Goal: Transaction & Acquisition: Book appointment/travel/reservation

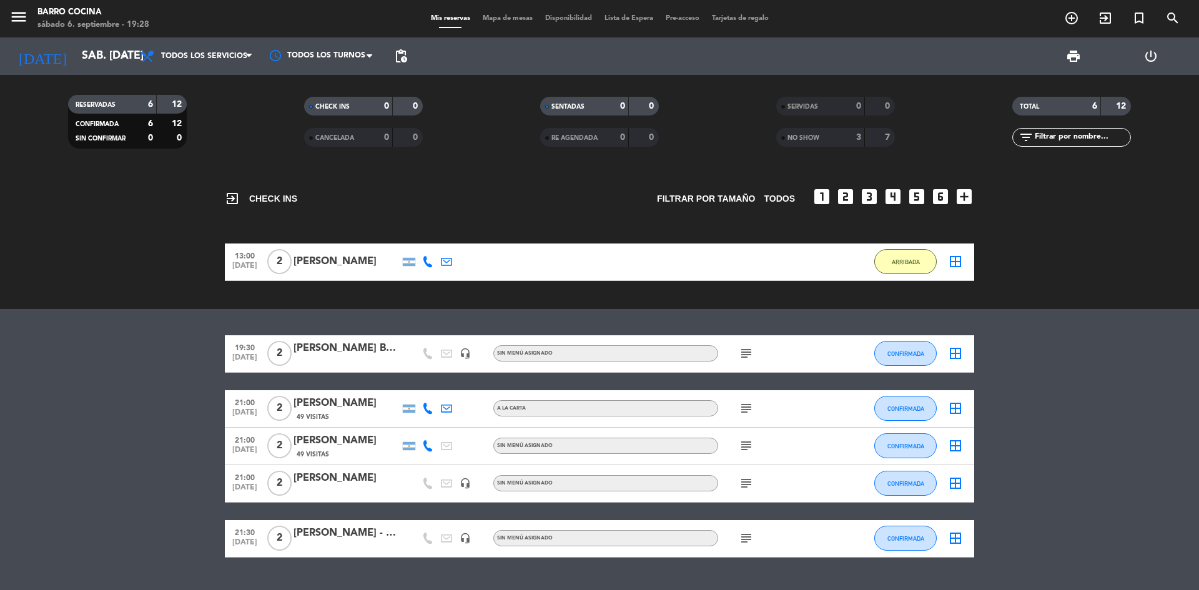
scroll to position [30, 0]
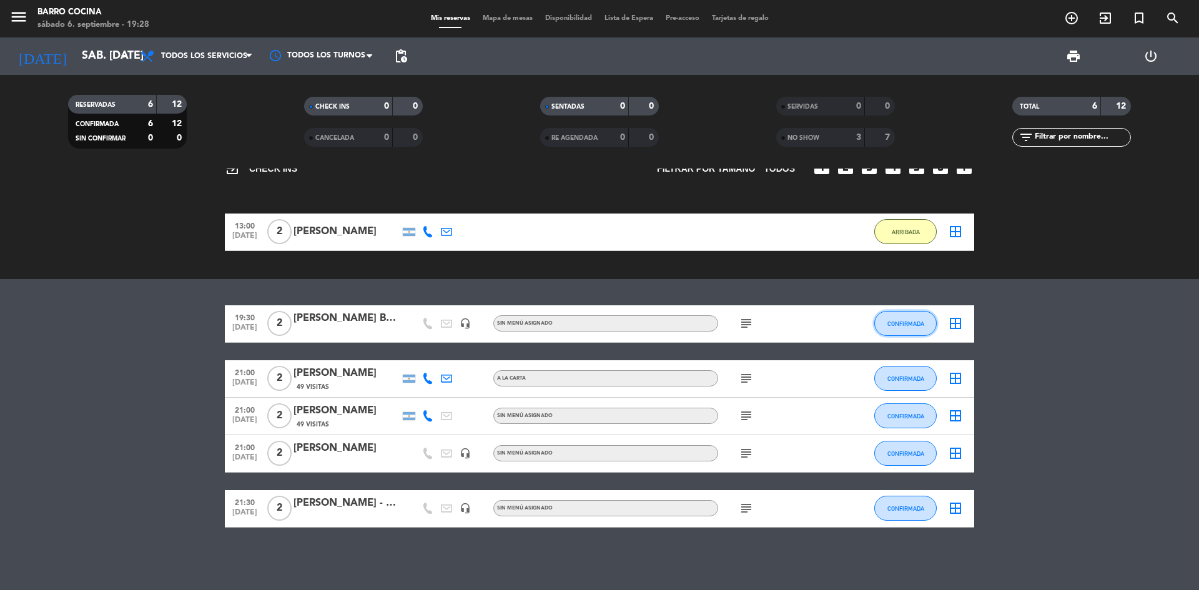
click at [903, 328] on button "CONFIRMADA" at bounding box center [905, 323] width 62 height 25
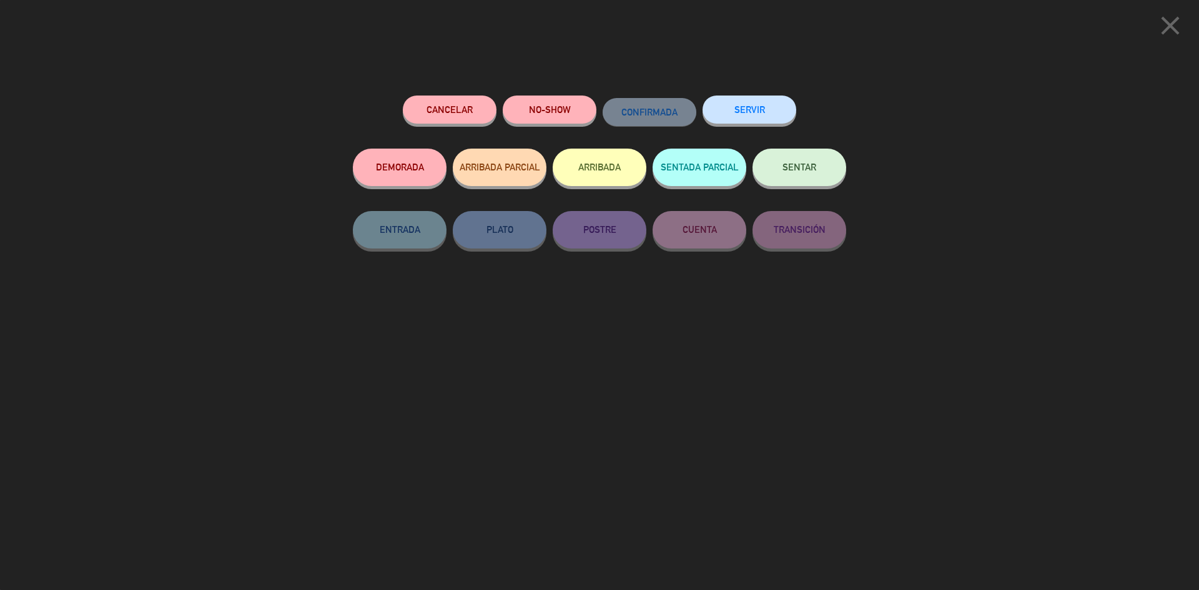
click at [454, 104] on button "Cancelar" at bounding box center [450, 110] width 94 height 28
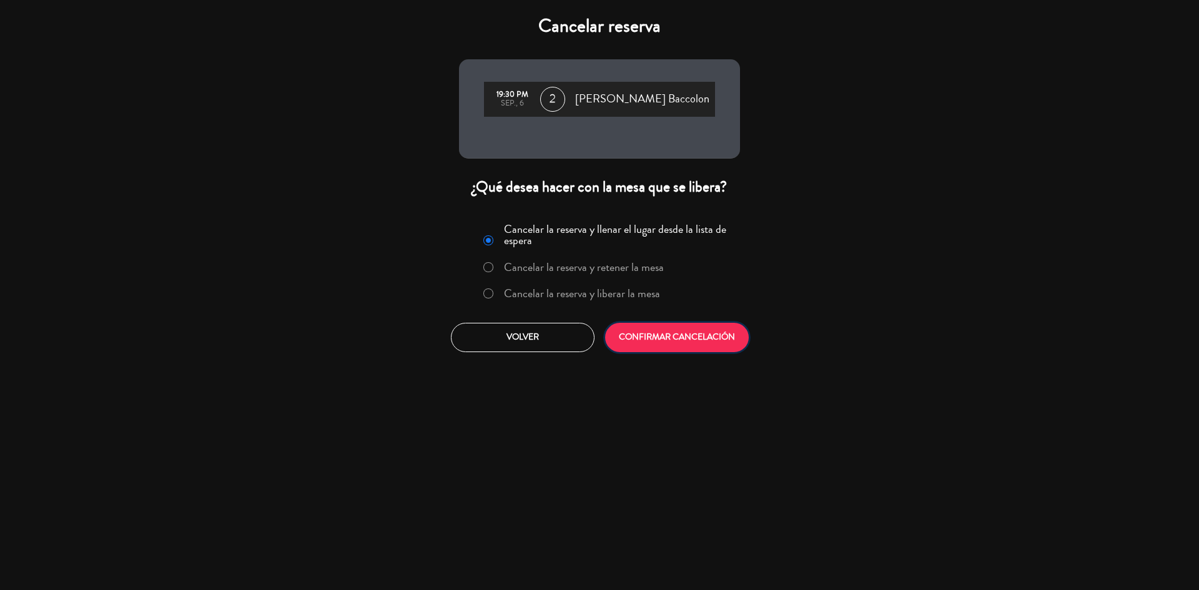
click at [670, 341] on button "CONFIRMAR CANCELACIÓN" at bounding box center [677, 337] width 144 height 29
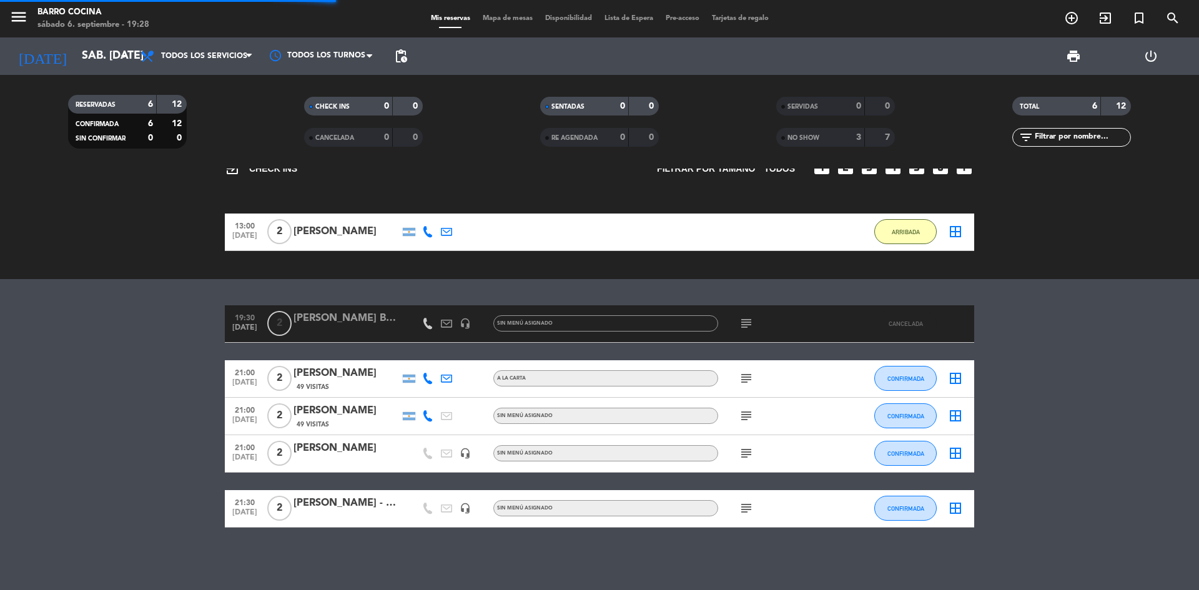
scroll to position [0, 0]
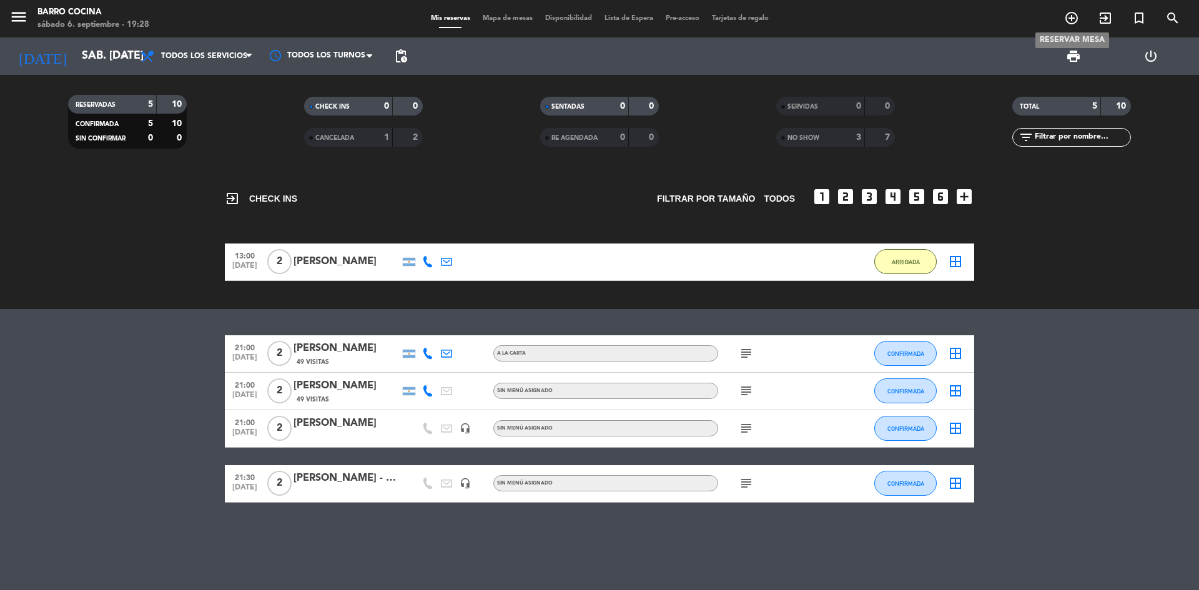
click at [1071, 21] on icon "add_circle_outline" at bounding box center [1071, 18] width 15 height 15
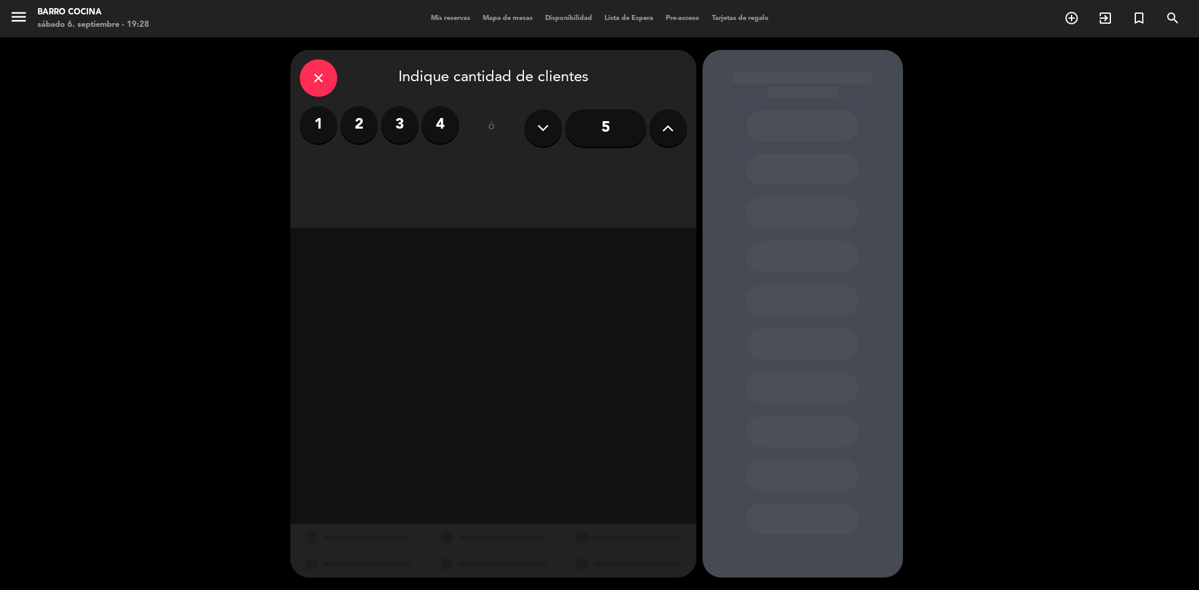
click at [354, 137] on label "2" at bounding box center [358, 124] width 37 height 37
click at [563, 174] on div "Cena" at bounding box center [622, 171] width 127 height 25
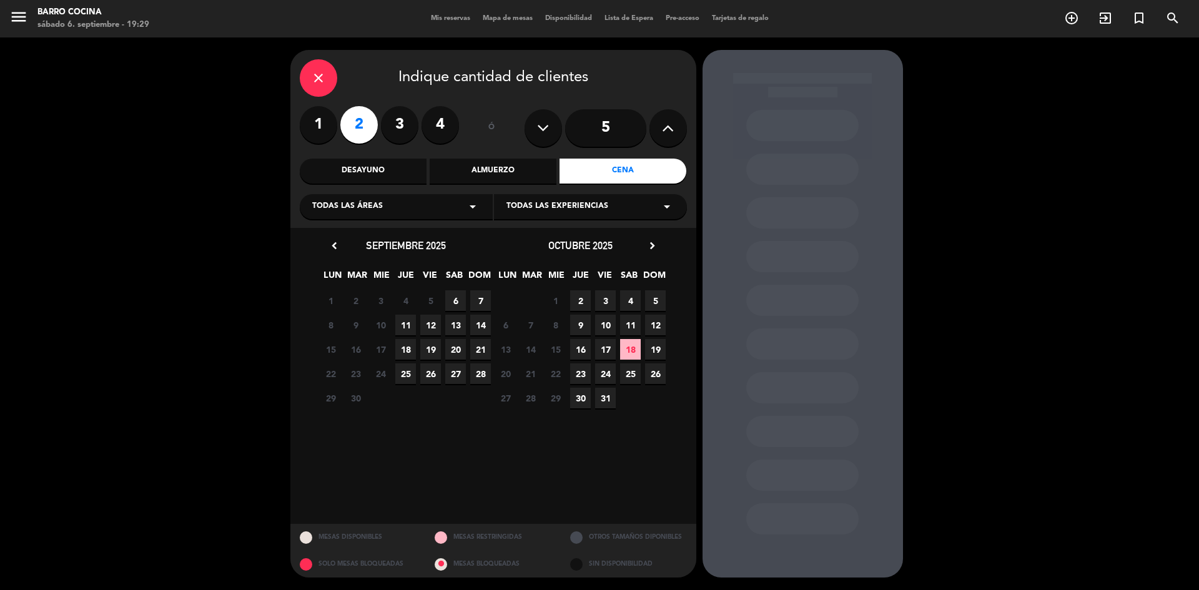
click at [431, 325] on span "12" at bounding box center [430, 325] width 21 height 21
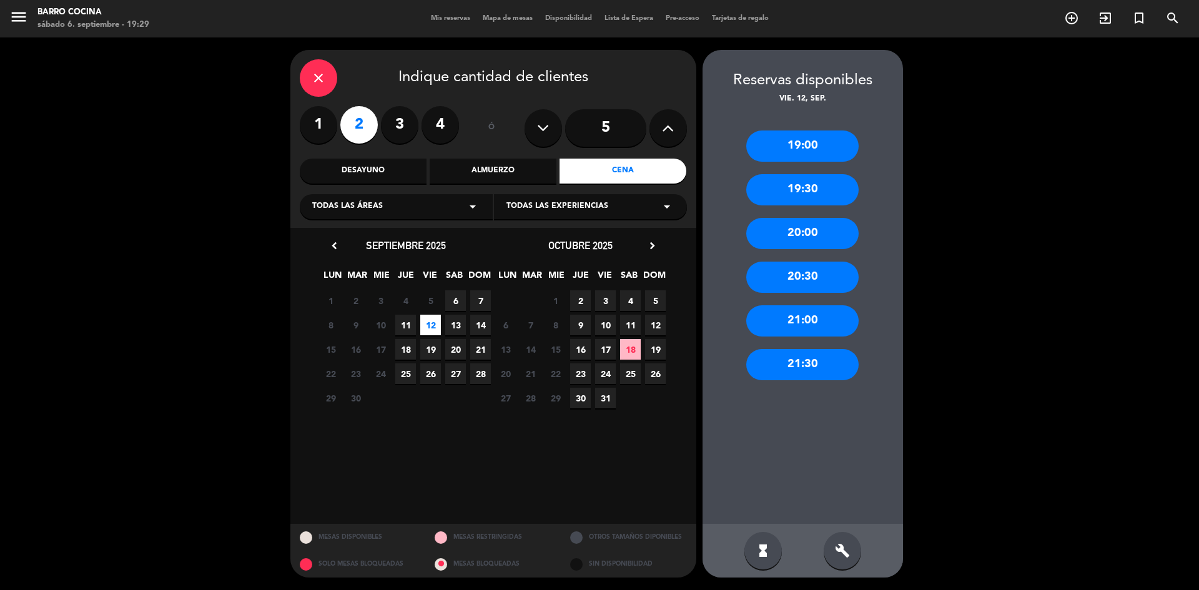
click at [782, 358] on div "21:30" at bounding box center [802, 364] width 112 height 31
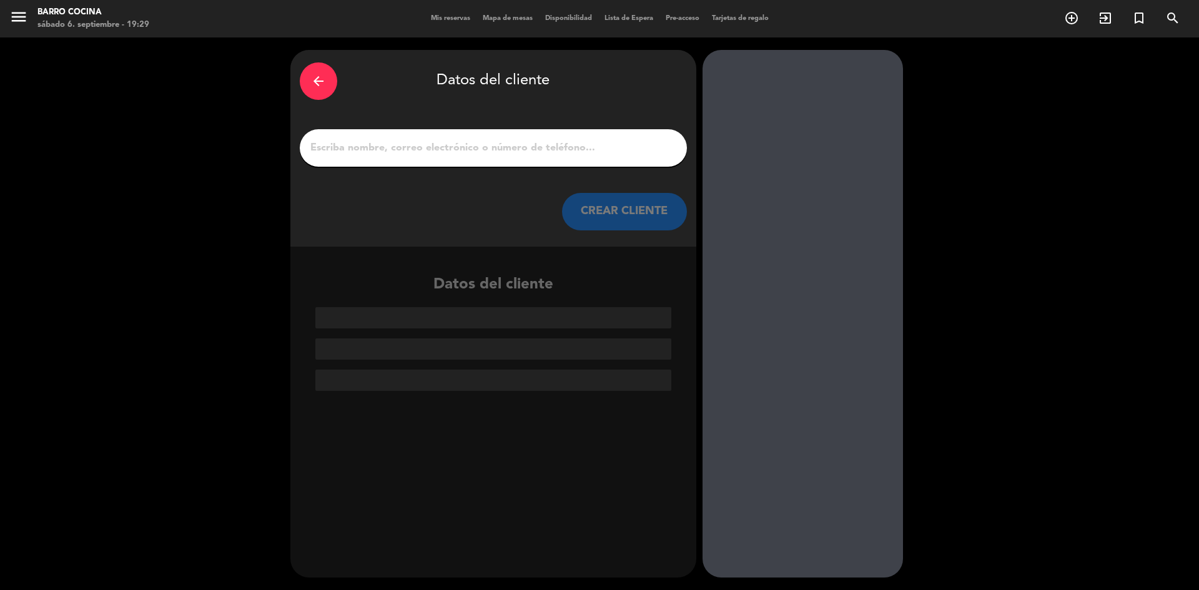
click at [527, 159] on div at bounding box center [493, 147] width 387 height 37
click at [493, 147] on input "1" at bounding box center [493, 147] width 368 height 17
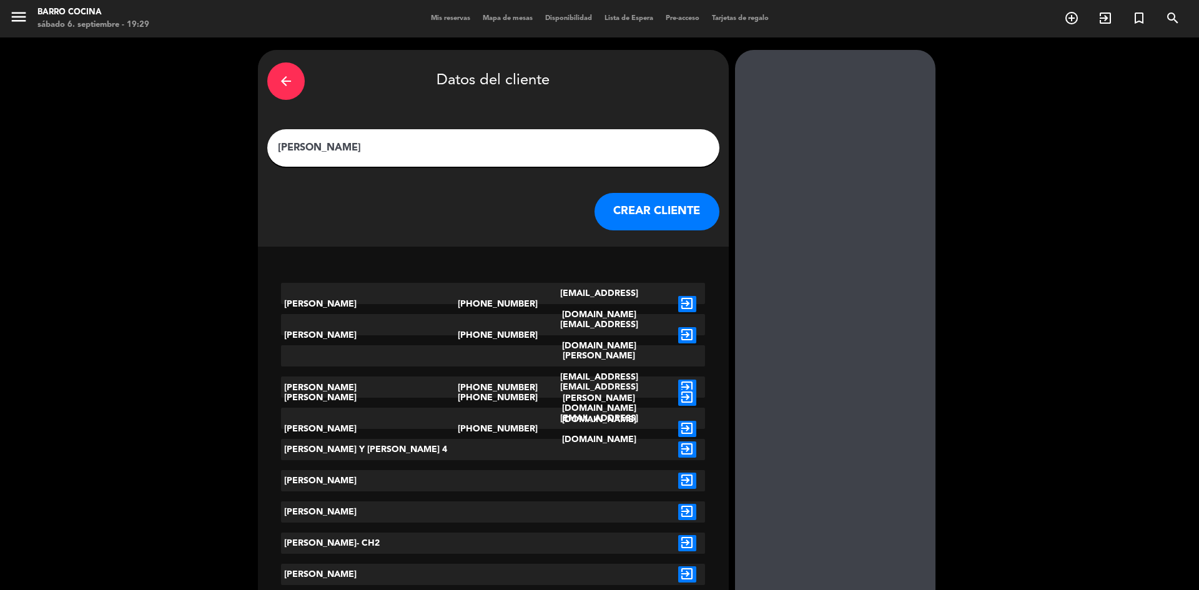
type input "[PERSON_NAME]"
click at [594, 210] on button "CREAR CLIENTE" at bounding box center [656, 211] width 125 height 37
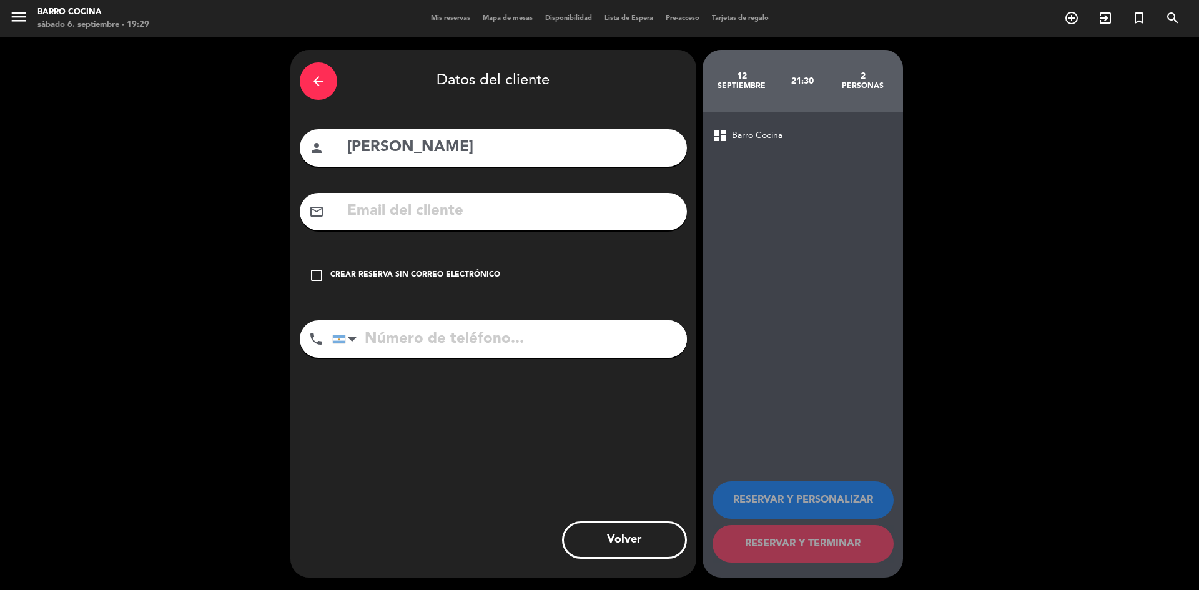
click at [453, 328] on input "tel" at bounding box center [509, 338] width 355 height 37
type input "5492645715345"
click at [481, 268] on div "check_box_outline_blank Crear reserva sin correo electrónico" at bounding box center [493, 275] width 387 height 37
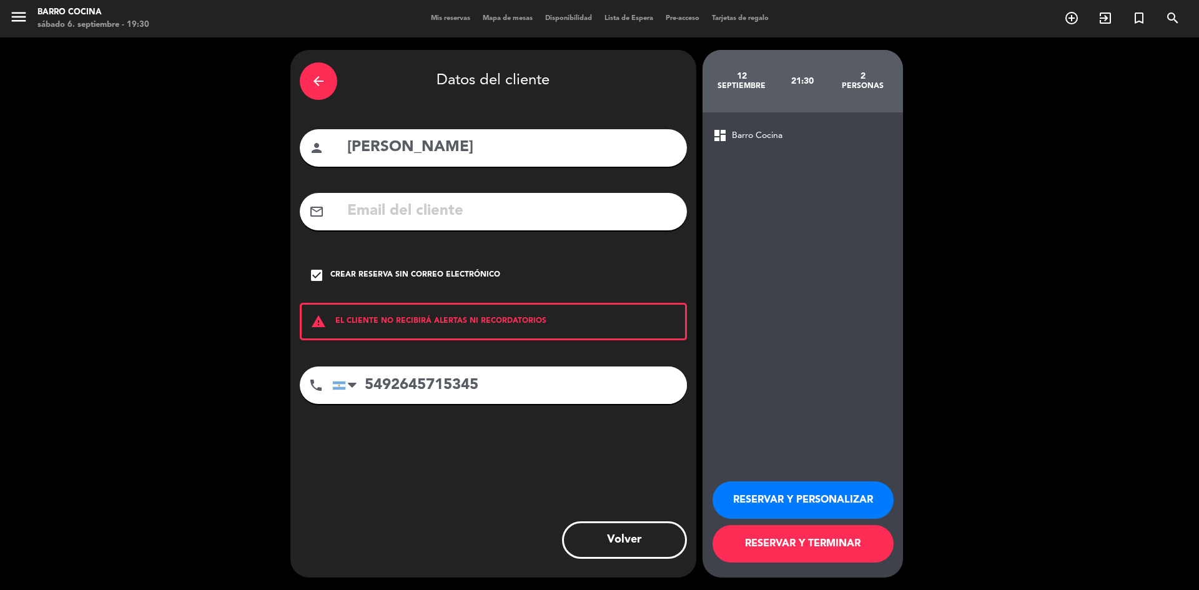
click at [761, 544] on button "RESERVAR Y TERMINAR" at bounding box center [802, 543] width 181 height 37
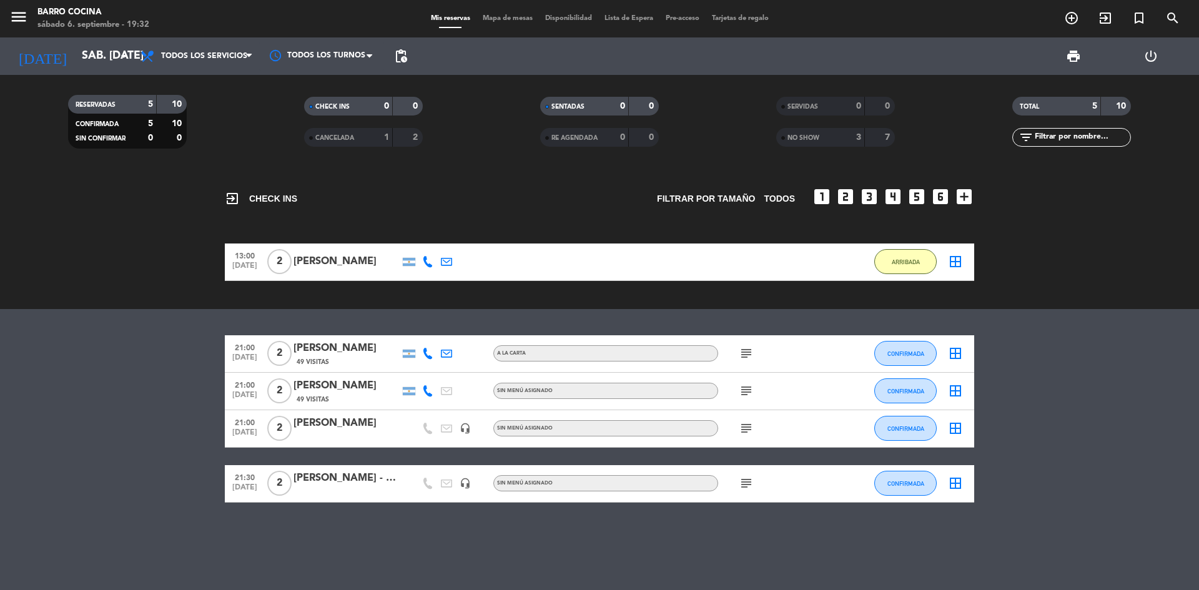
click at [739, 485] on icon "subject" at bounding box center [745, 483] width 15 height 15
click at [670, 536] on div "exit_to_app CHECK INS Filtrar por tamaño TODOS looks_one looks_two looks_3 look…" at bounding box center [599, 379] width 1199 height 421
